Goal: Transaction & Acquisition: Purchase product/service

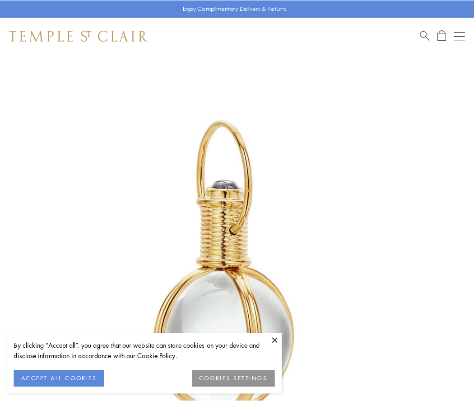
scroll to position [236, 0]
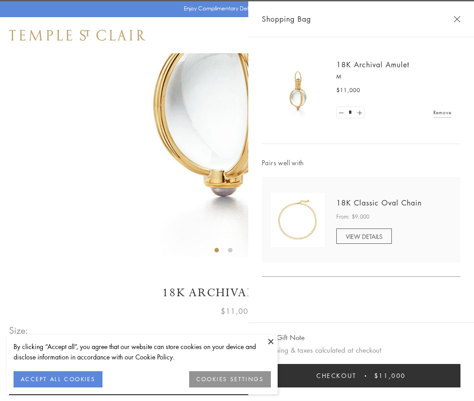
click at [361, 375] on button "Checkout $11,000" at bounding box center [361, 375] width 199 height 23
